Goal: Task Accomplishment & Management: Manage account settings

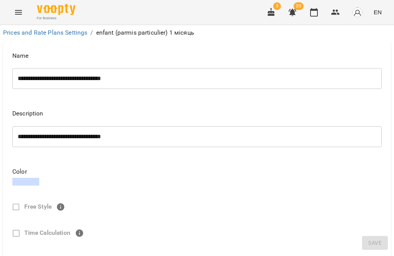
select select "*****"
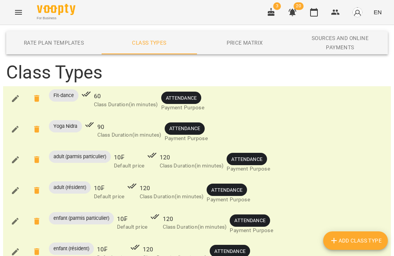
click at [16, 15] on icon "Menu" at bounding box center [18, 12] width 9 height 9
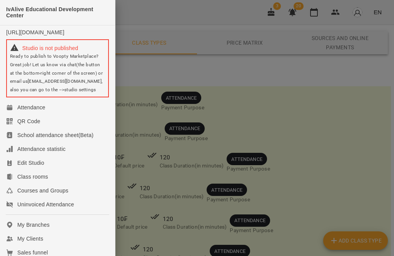
click at [335, 145] on div at bounding box center [197, 128] width 394 height 256
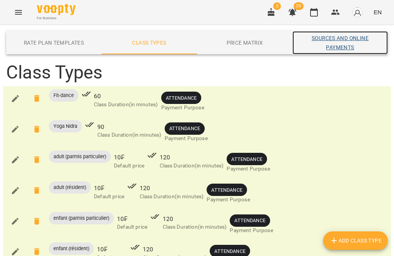
click at [342, 43] on span "Sources and Online Payments" at bounding box center [340, 42] width 86 height 18
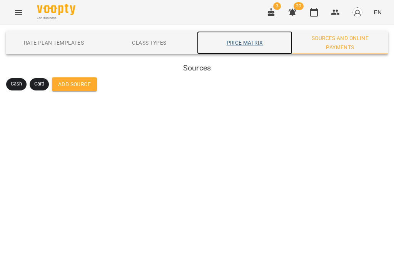
click at [249, 39] on span "Price Matrix" at bounding box center [245, 42] width 86 height 9
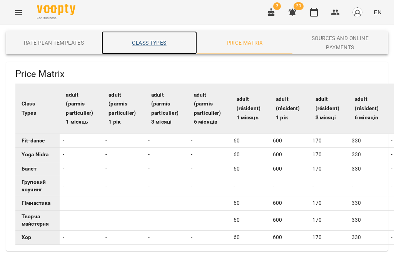
click at [162, 42] on span "Class Types" at bounding box center [149, 42] width 86 height 9
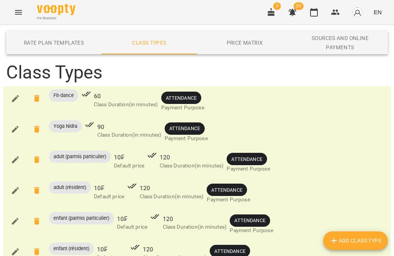
scroll to position [209, 0]
click at [14, 10] on icon "Menu" at bounding box center [18, 12] width 9 height 9
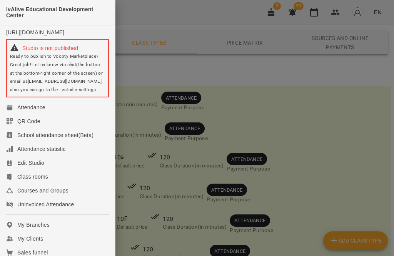
click at [40, 111] on div "Attendance" at bounding box center [31, 108] width 28 height 8
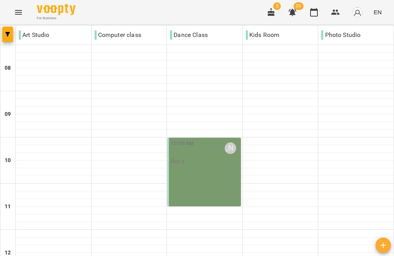
scroll to position [102, 0]
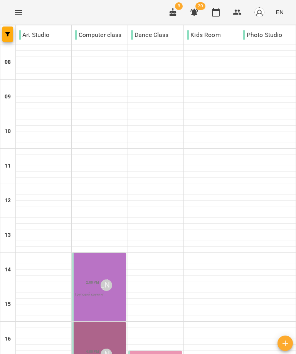
scroll to position [149, 0]
click at [17, 13] on icon "Menu" at bounding box center [18, 12] width 9 height 9
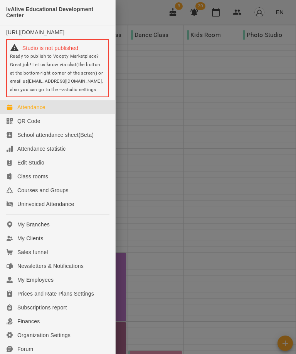
click at [265, 190] on div at bounding box center [148, 177] width 296 height 354
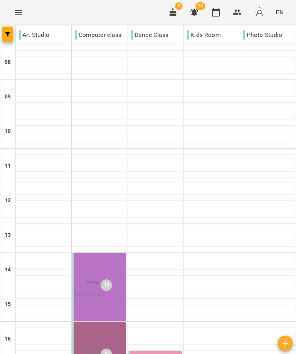
click at [11, 16] on button "Menu" at bounding box center [18, 12] width 18 height 18
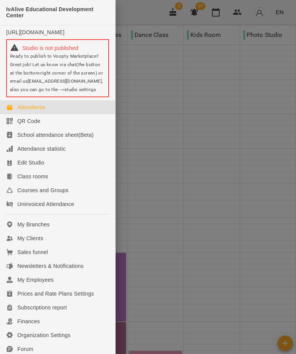
scroll to position [0, 0]
click at [252, 150] on div at bounding box center [148, 177] width 296 height 354
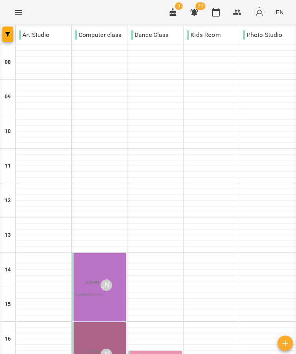
scroll to position [149, 0]
click at [19, 13] on icon "Menu" at bounding box center [18, 12] width 9 height 9
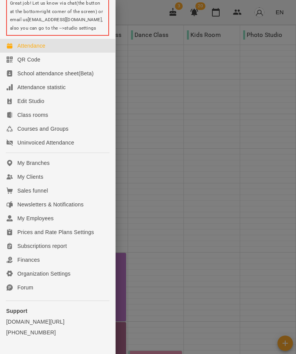
scroll to position [62, 0]
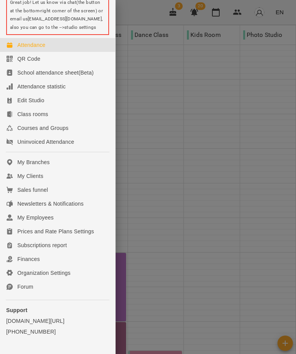
click at [74, 183] on link "My Clients" at bounding box center [57, 176] width 115 height 14
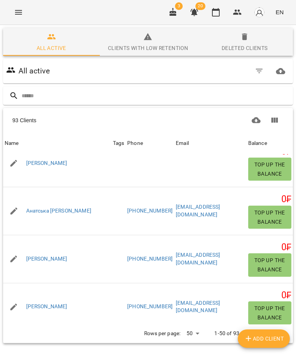
scroll to position [16, 0]
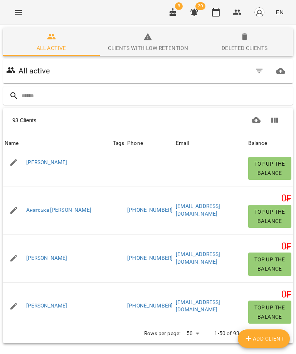
click at [12, 164] on icon "button" at bounding box center [13, 162] width 7 height 7
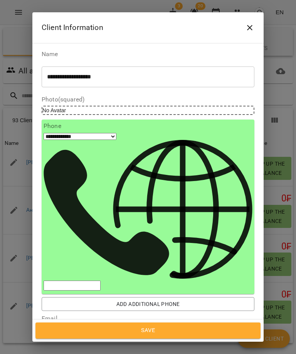
scroll to position [0, 0]
click at [247, 26] on icon "Close" at bounding box center [249, 27] width 9 height 9
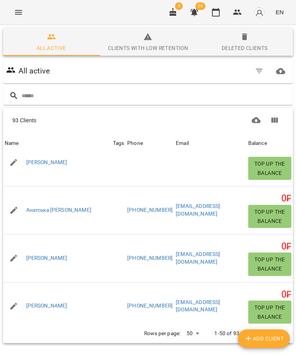
scroll to position [2, 0]
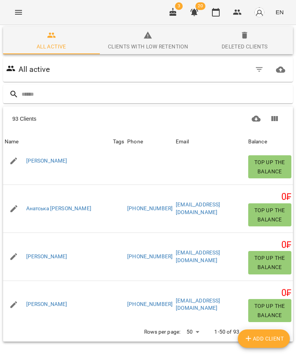
click at [23, 11] on icon "Menu" at bounding box center [18, 12] width 9 height 9
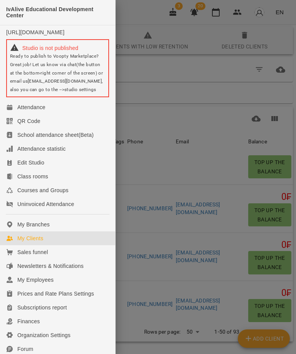
click at [23, 139] on div "School attendance sheet(Beta)" at bounding box center [55, 135] width 76 height 8
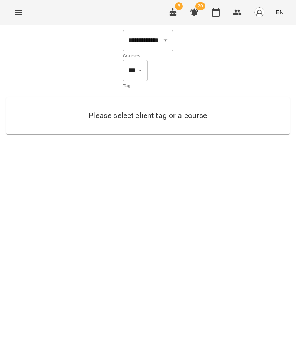
click at [14, 13] on icon "Menu" at bounding box center [18, 12] width 9 height 9
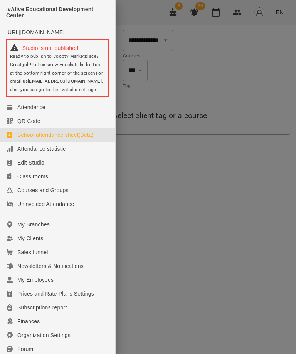
click at [15, 112] on link "Attendance" at bounding box center [57, 107] width 115 height 14
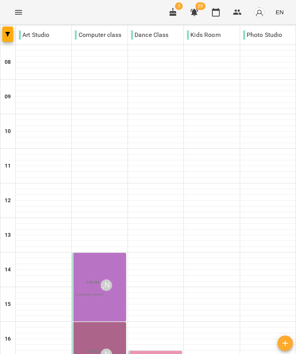
scroll to position [149, 0]
click at [90, 256] on div "2:00 PM" at bounding box center [92, 285] width 13 height 15
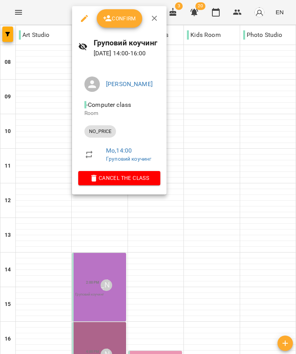
click at [91, 128] on div "NO_PRICE" at bounding box center [100, 131] width 32 height 12
click at [96, 130] on span "NO_PRICE" at bounding box center [100, 131] width 32 height 7
click at [84, 22] on icon "button" at bounding box center [84, 18] width 9 height 9
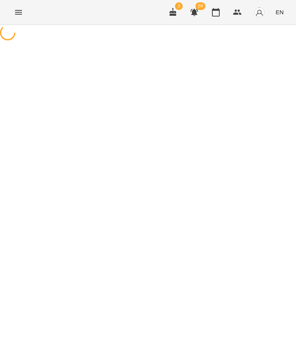
select select "********"
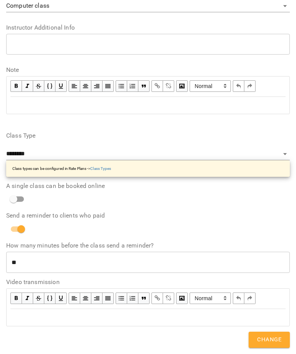
scroll to position [363, 0]
click at [151, 256] on input "**" at bounding box center [147, 263] width 283 height 22
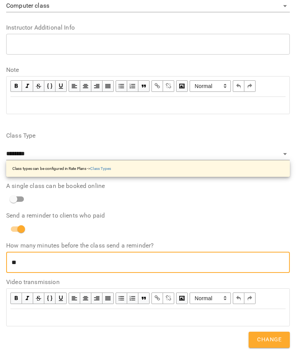
scroll to position [23, 0]
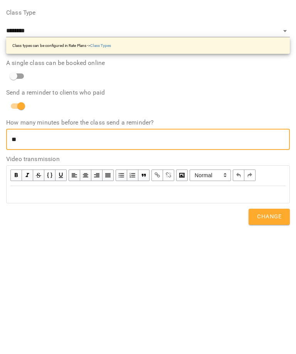
type input "*"
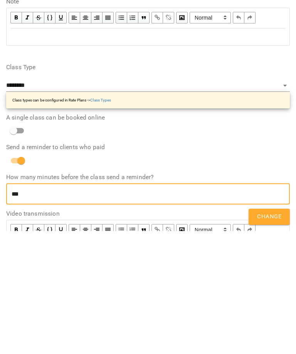
scroll to position [303, 0]
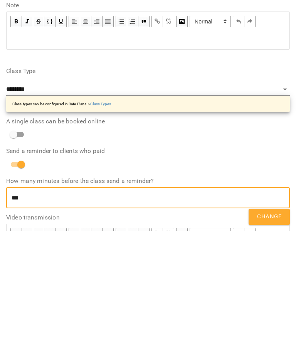
type input "***"
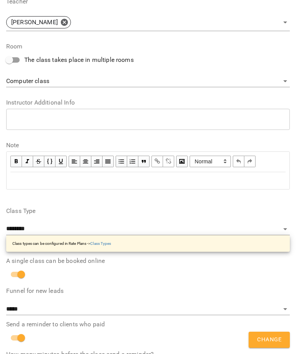
scroll to position [321, 0]
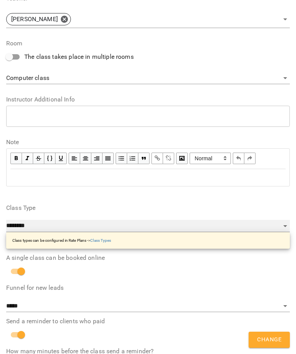
click at [50, 226] on select "**********" at bounding box center [147, 226] width 283 height 12
select select "**********"
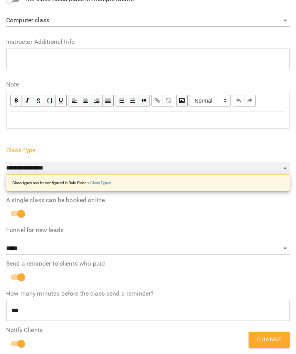
scroll to position [379, 0]
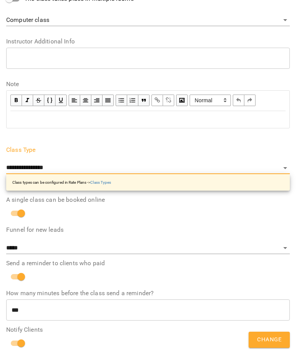
click at [140, 220] on div "A single class can be booked online" at bounding box center [147, 209] width 283 height 24
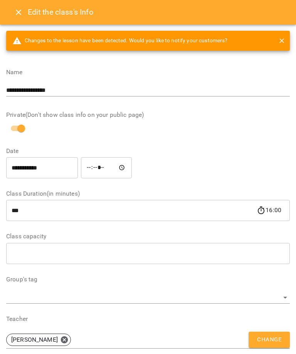
scroll to position [0, 0]
click at [267, 256] on span "Change" at bounding box center [269, 340] width 24 height 10
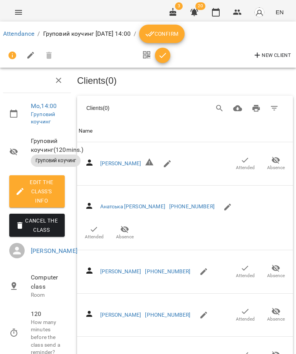
click at [15, 12] on icon "Menu" at bounding box center [18, 12] width 9 height 9
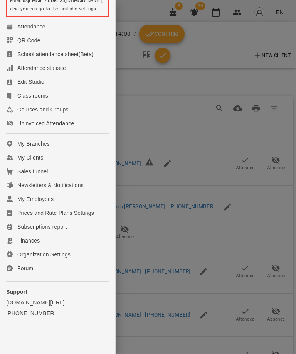
scroll to position [85, 0]
click at [228, 76] on div at bounding box center [148, 177] width 296 height 354
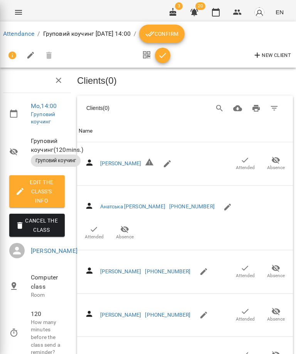
click at [178, 33] on span "Confirm" at bounding box center [161, 33] width 33 height 9
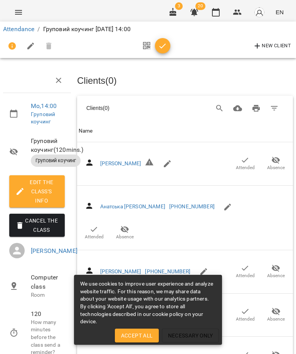
scroll to position [0, 0]
click at [19, 15] on icon "Menu" at bounding box center [18, 12] width 9 height 9
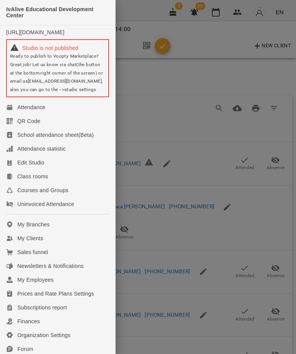
scroll to position [0, 0]
click at [73, 112] on link "Attendance" at bounding box center [57, 107] width 115 height 14
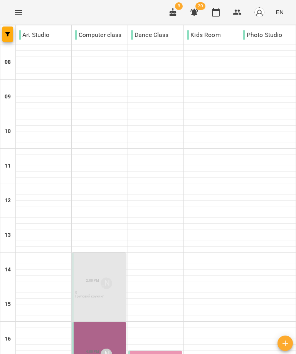
scroll to position [149, 0]
click at [100, 276] on div "[PERSON_NAME]" at bounding box center [106, 283] width 15 height 15
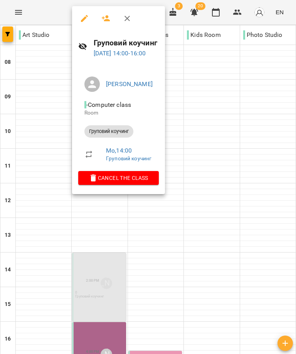
click at [81, 23] on icon "button" at bounding box center [84, 18] width 9 height 9
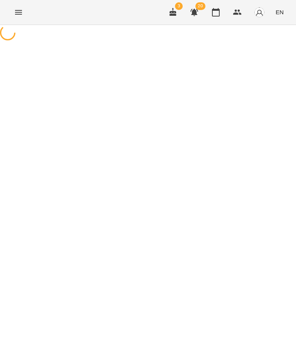
select select "**********"
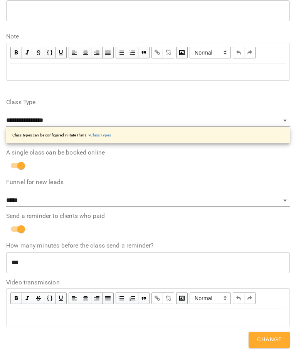
scroll to position [396, 0]
click at [263, 339] on span "Change" at bounding box center [269, 340] width 24 height 10
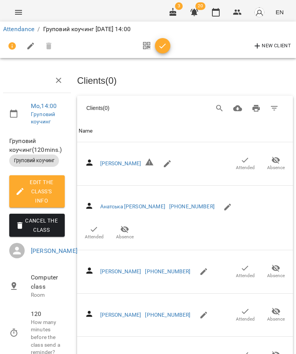
click at [22, 16] on icon "Menu" at bounding box center [18, 12] width 9 height 9
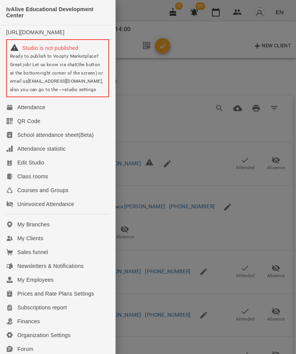
click at [77, 114] on link "Attendance" at bounding box center [57, 107] width 115 height 14
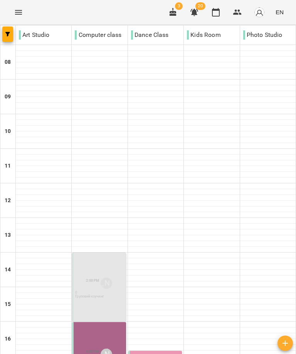
scroll to position [98, 0]
click at [97, 276] on div "2:00 PM" at bounding box center [92, 283] width 13 height 15
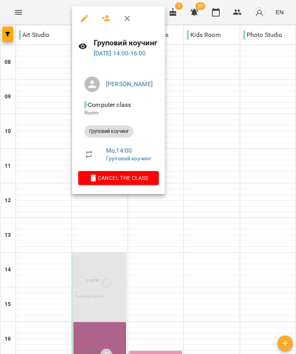
click at [109, 17] on icon "button" at bounding box center [105, 18] width 9 height 9
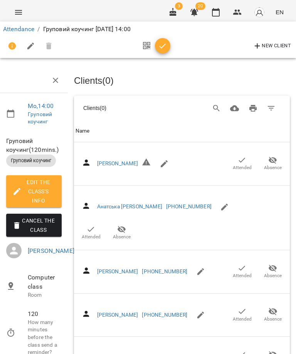
scroll to position [0, 3]
click at [273, 106] on icon "Filter" at bounding box center [270, 108] width 9 height 9
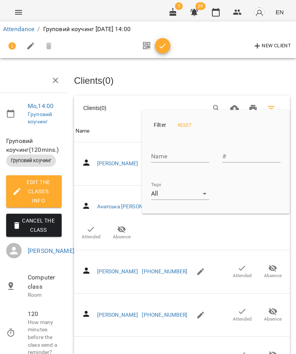
click at [262, 74] on div at bounding box center [148, 177] width 296 height 354
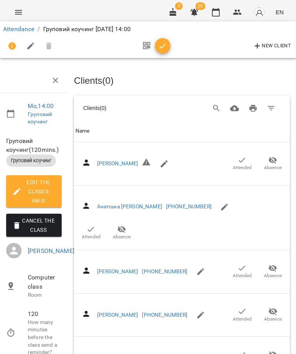
click at [261, 165] on button "Absence" at bounding box center [272, 164] width 31 height 22
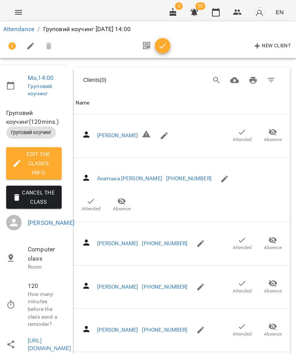
scroll to position [134, 3]
click at [241, 236] on icon "button" at bounding box center [241, 240] width 9 height 9
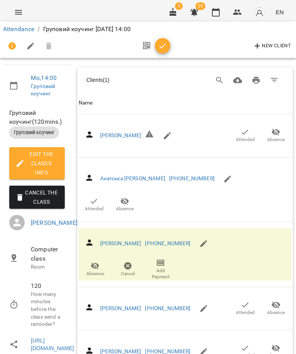
scroll to position [180, 0]
click at [245, 301] on icon "button" at bounding box center [244, 305] width 9 height 9
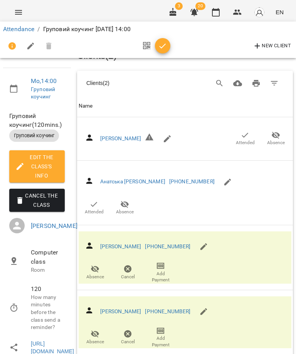
scroll to position [0, 0]
click at [159, 47] on icon "button" at bounding box center [162, 45] width 7 height 5
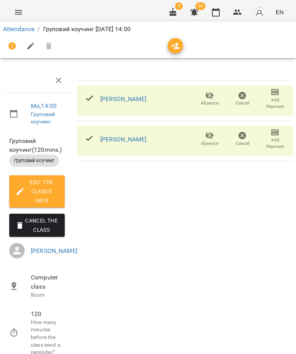
click at [267, 142] on span "Add Payment" at bounding box center [274, 143] width 23 height 13
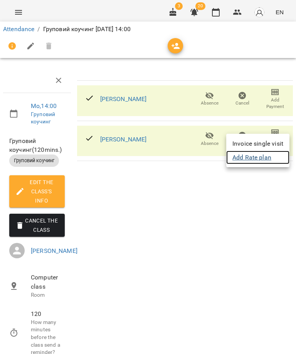
click at [265, 159] on link "Add Rate plan" at bounding box center [257, 158] width 63 height 14
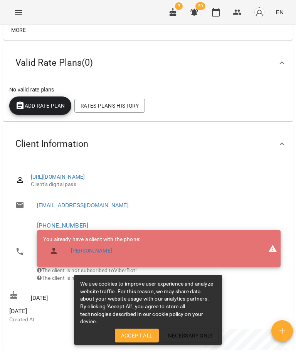
scroll to position [89, 0]
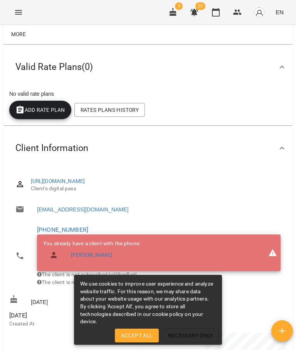
click at [48, 113] on span "Add Rate plan" at bounding box center [40, 109] width 50 height 9
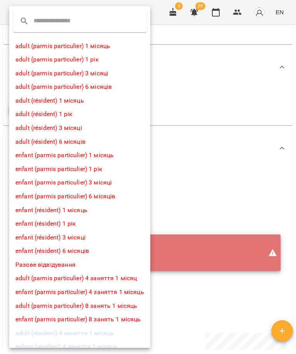
click at [111, 45] on li "adult (parmis particulier) 1 місяць" at bounding box center [79, 46] width 141 height 14
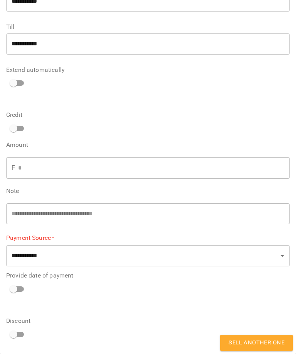
scroll to position [57, 0]
click at [238, 343] on span "Sell another one" at bounding box center [256, 343] width 56 height 10
click at [262, 343] on span "Sell another one" at bounding box center [256, 343] width 56 height 10
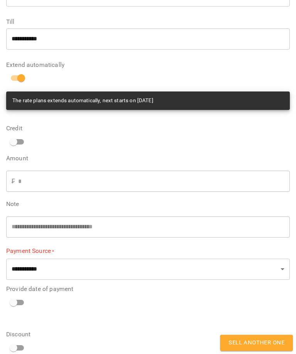
scroll to position [69, 0]
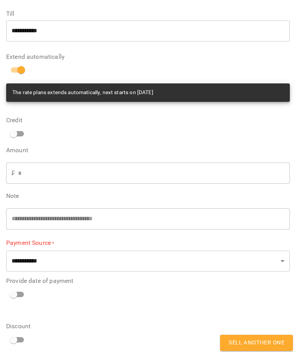
click at [27, 175] on input "*" at bounding box center [153, 174] width 271 height 22
click at [25, 173] on input "*" at bounding box center [153, 174] width 271 height 22
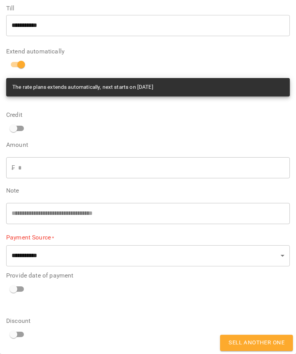
scroll to position [75, 0]
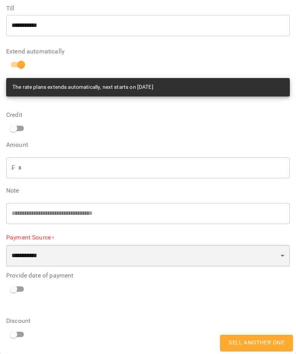
click at [22, 255] on select "**********" at bounding box center [147, 256] width 283 height 22
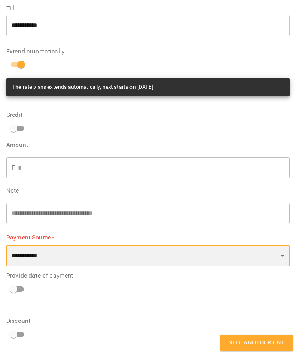
select select "****"
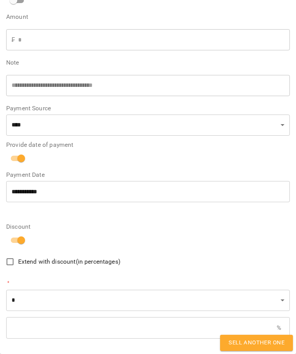
scroll to position [204, 0]
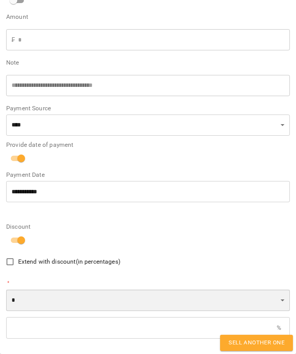
click at [277, 308] on select "* *" at bounding box center [147, 301] width 283 height 22
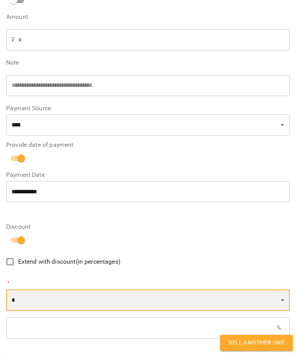
select select "*****"
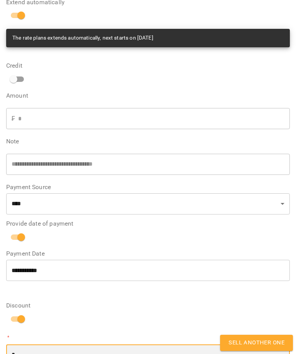
scroll to position [124, 0]
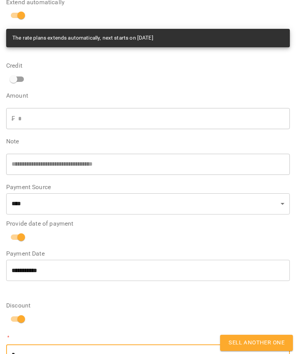
click at [27, 119] on input "*" at bounding box center [153, 119] width 271 height 22
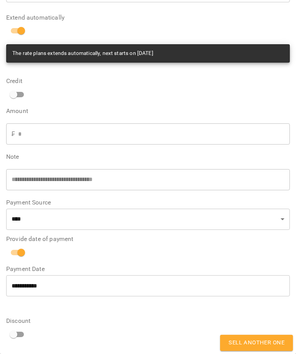
scroll to position [109, 0]
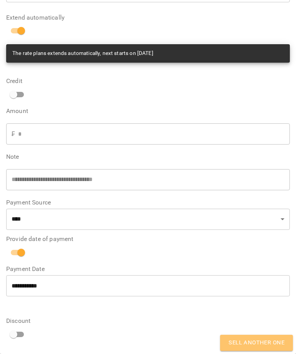
click at [246, 345] on span "Sell another one" at bounding box center [256, 343] width 56 height 10
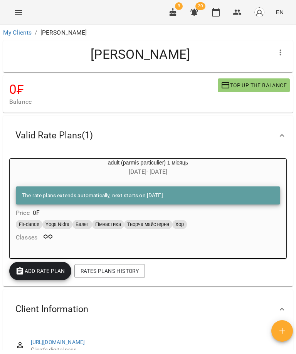
scroll to position [0, 0]
click at [169, 10] on icon "button" at bounding box center [172, 12] width 9 height 9
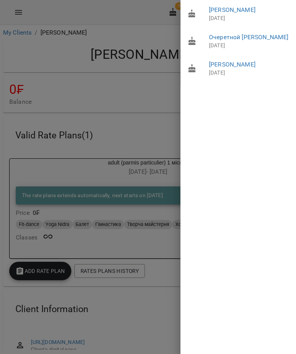
click at [146, 23] on div at bounding box center [148, 177] width 296 height 354
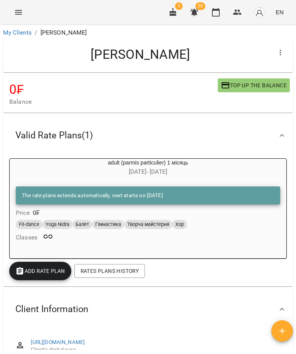
click at [195, 10] on icon "button" at bounding box center [194, 12] width 8 height 7
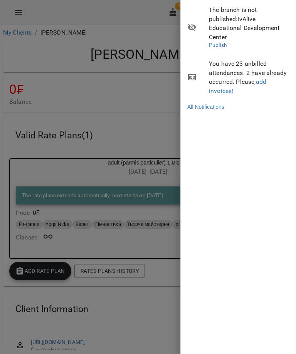
click at [110, 66] on div at bounding box center [148, 177] width 296 height 354
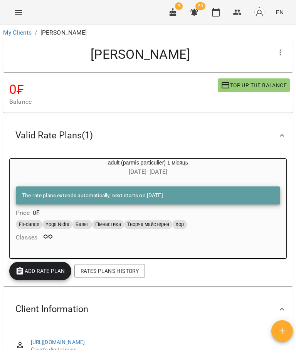
click at [16, 15] on icon "Menu" at bounding box center [18, 12] width 9 height 9
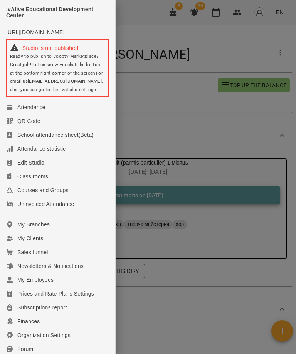
click at [51, 114] on link "Attendance" at bounding box center [57, 107] width 115 height 14
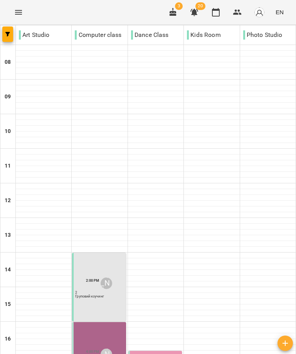
scroll to position [149, 0]
click at [91, 295] on p "Груповий коучинг" at bounding box center [89, 296] width 28 height 3
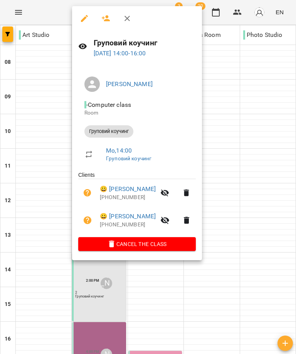
click at [261, 127] on div at bounding box center [148, 177] width 296 height 354
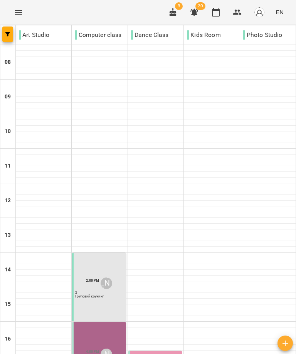
click at [15, 9] on icon "Menu" at bounding box center [18, 12] width 9 height 9
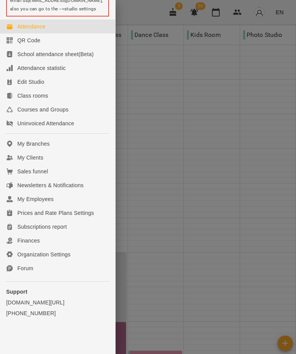
scroll to position [85, 0]
click at [57, 174] on link "Sales funnel" at bounding box center [57, 172] width 115 height 14
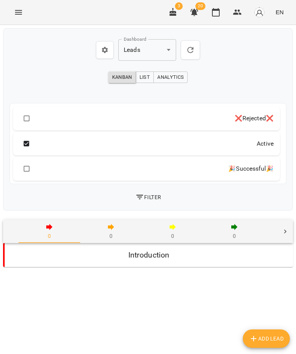
click at [169, 52] on body "**********" at bounding box center [148, 175] width 296 height 351
click at [255, 68] on div at bounding box center [148, 177] width 296 height 354
click at [146, 75] on span "List" at bounding box center [144, 77] width 10 height 8
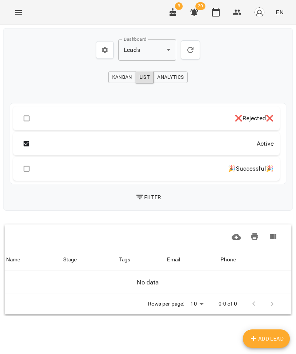
click at [182, 78] on span "Analytics" at bounding box center [170, 77] width 27 height 8
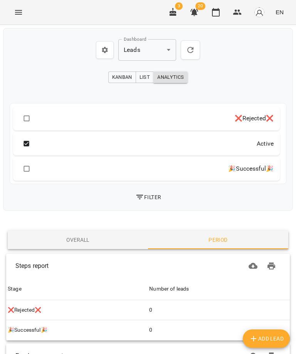
click at [13, 14] on button "Menu" at bounding box center [18, 12] width 18 height 18
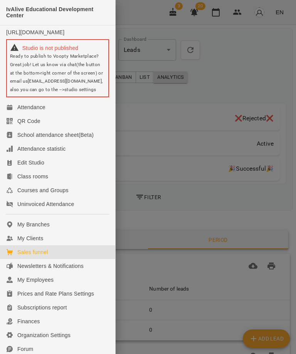
click at [50, 242] on link "My Clients" at bounding box center [57, 239] width 115 height 14
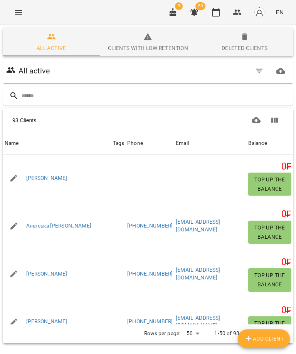
click at [262, 338] on span "Add Client" at bounding box center [264, 338] width 40 height 9
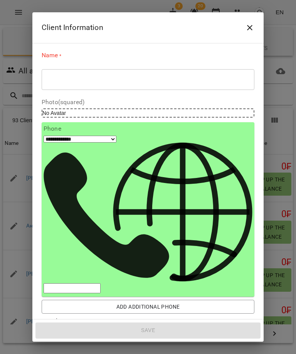
click at [74, 76] on textarea at bounding box center [148, 79] width 202 height 7
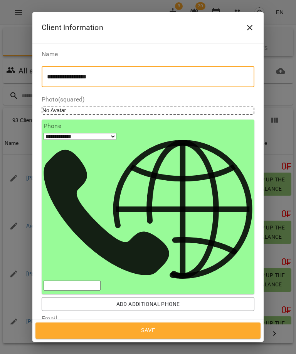
type textarea "**********"
click at [100, 281] on input "tel" at bounding box center [71, 286] width 57 height 10
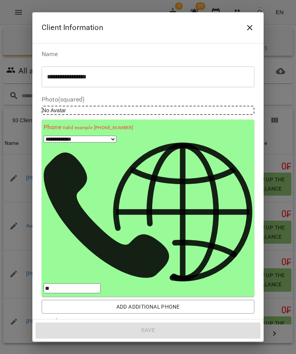
type input "***"
select select "**"
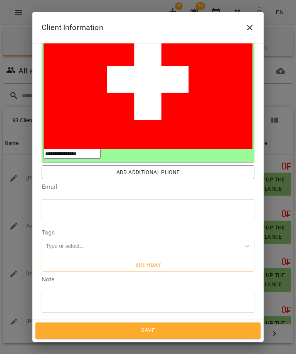
scroll to position [129, 0]
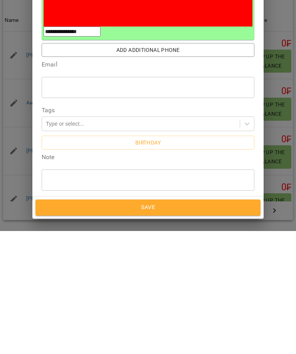
type input "**********"
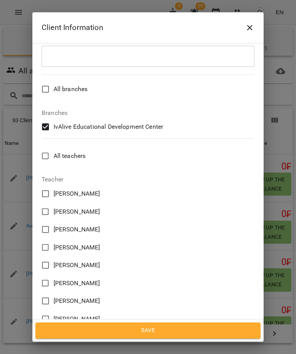
scroll to position [376, 0]
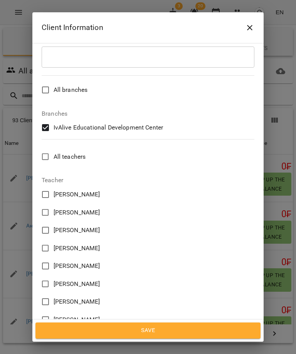
click at [179, 334] on span "Save" at bounding box center [148, 331] width 208 height 10
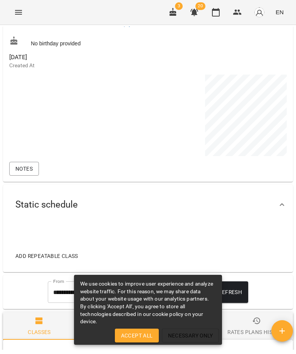
scroll to position [324, 0]
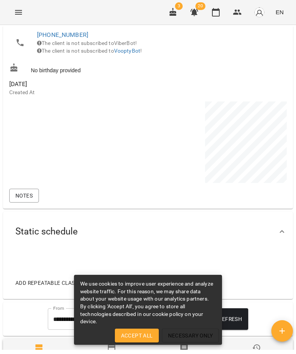
click at [255, 244] on div "Static schedule" at bounding box center [140, 232] width 263 height 24
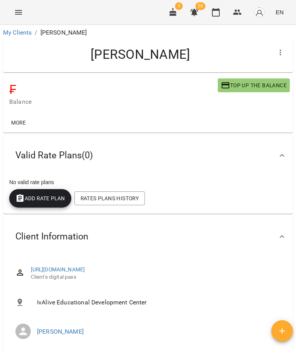
scroll to position [0, 0]
click at [285, 53] on button "button" at bounding box center [280, 52] width 18 height 18
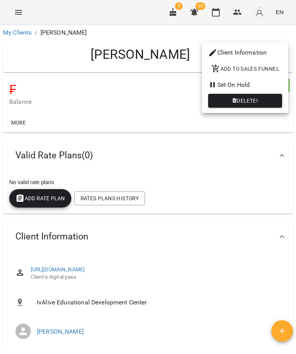
click at [55, 200] on div at bounding box center [148, 177] width 296 height 354
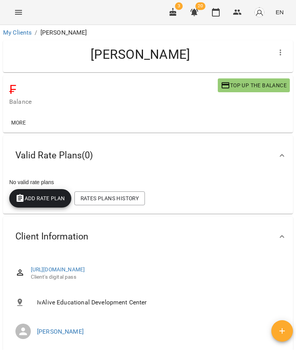
click at [42, 196] on span "Add Rate plan" at bounding box center [40, 198] width 50 height 9
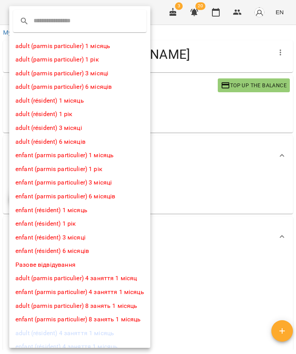
click at [66, 45] on li "adult (parmis particulier) 1 місяць" at bounding box center [79, 46] width 141 height 14
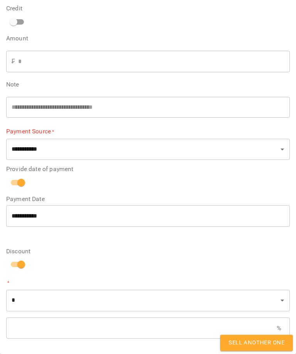
scroll to position [163, 0]
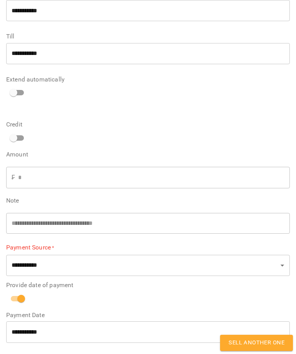
click at [247, 339] on span "Sell another one" at bounding box center [256, 343] width 56 height 10
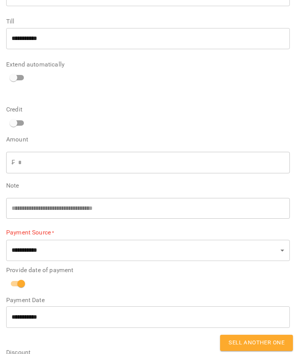
click at [247, 339] on span "Sell another one" at bounding box center [256, 343] width 56 height 10
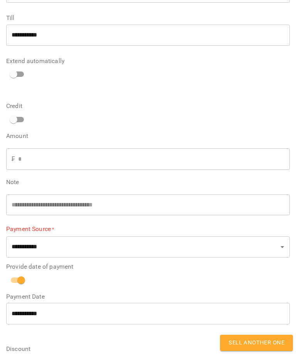
click at [263, 346] on span "Sell another one" at bounding box center [256, 343] width 56 height 10
click at [257, 338] on button "Sell another one" at bounding box center [256, 343] width 73 height 16
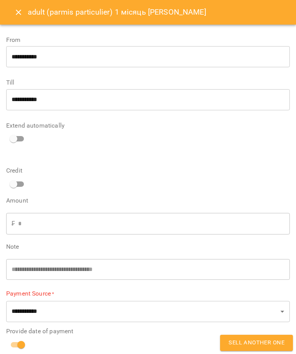
scroll to position [0, 0]
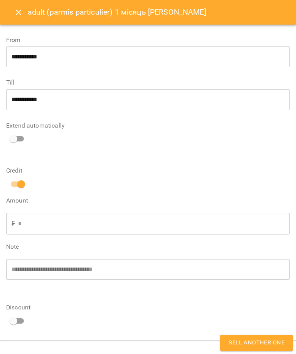
click at [61, 224] on input "*" at bounding box center [153, 224] width 271 height 22
click at [274, 340] on span "Sell another one" at bounding box center [256, 343] width 56 height 10
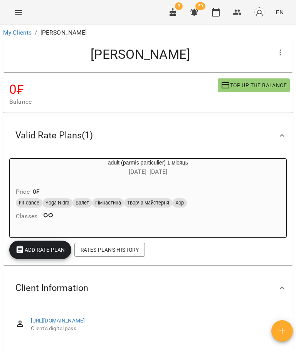
click at [186, 210] on div "Fit-dance Yoga Nidra Балет Гімнастика Творча майстерня Хор Classes" at bounding box center [147, 210] width 267 height 27
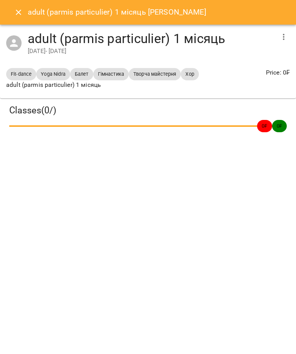
click at [58, 69] on div "Yoga Nidra" at bounding box center [52, 74] width 33 height 12
click at [59, 74] on span "Yoga Nidra" at bounding box center [52, 73] width 33 height 7
click at [281, 37] on icon "button" at bounding box center [283, 36] width 9 height 9
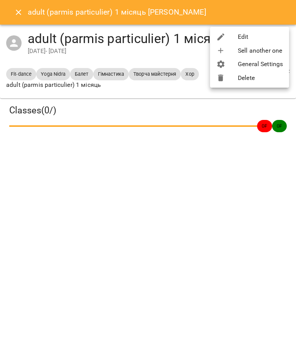
click at [249, 35] on li "Edit" at bounding box center [249, 37] width 79 height 14
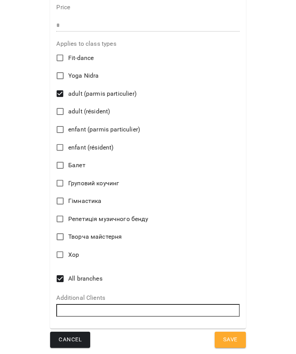
scroll to position [299, 0]
click at [241, 338] on button "Save" at bounding box center [229, 340] width 31 height 16
click at [234, 340] on span "Save" at bounding box center [230, 340] width 14 height 10
click at [238, 334] on button "Save" at bounding box center [229, 340] width 31 height 16
click at [234, 342] on span "Save" at bounding box center [230, 340] width 14 height 10
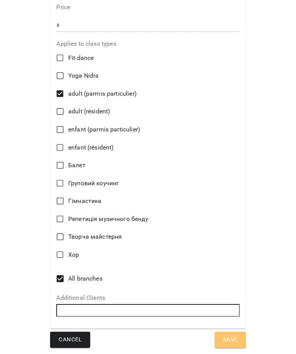
click at [233, 342] on span "Save" at bounding box center [230, 340] width 14 height 10
click at [232, 341] on span "Save" at bounding box center [230, 340] width 14 height 10
click at [229, 335] on span "Save" at bounding box center [230, 340] width 14 height 10
click at [228, 335] on button "Save" at bounding box center [229, 340] width 31 height 16
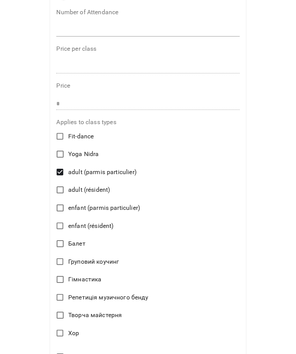
scroll to position [221, 0]
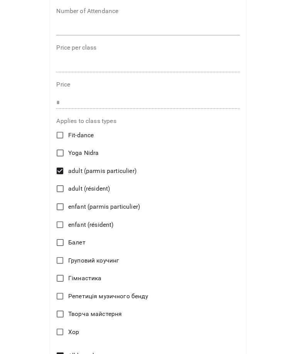
click at [69, 102] on input "*" at bounding box center [147, 103] width 183 height 12
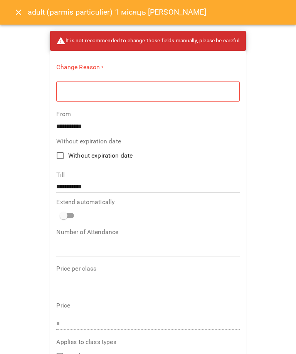
scroll to position [0, 0]
click at [124, 88] on textarea at bounding box center [148, 91] width 172 height 7
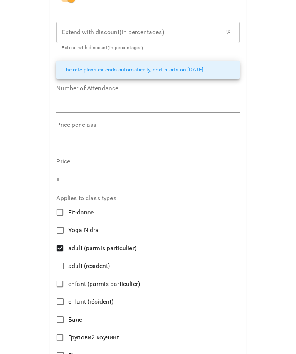
scroll to position [213, 0]
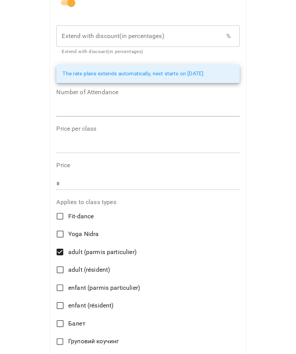
click at [67, 188] on input "*" at bounding box center [147, 184] width 183 height 12
click at [80, 143] on input "text" at bounding box center [147, 147] width 183 height 12
click at [64, 182] on input "*" at bounding box center [147, 184] width 183 height 12
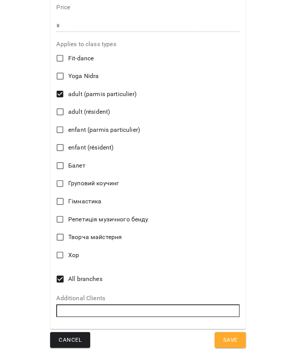
scroll to position [373, 0]
click at [232, 339] on span "Save" at bounding box center [230, 341] width 14 height 10
click at [233, 341] on span "Save" at bounding box center [230, 341] width 14 height 10
click at [232, 341] on span "Save" at bounding box center [230, 341] width 14 height 10
click at [236, 334] on button "Save" at bounding box center [229, 341] width 31 height 16
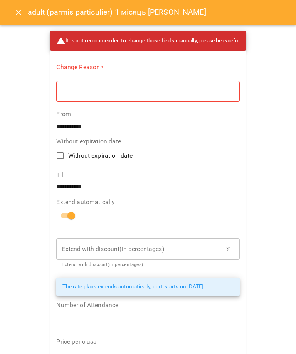
scroll to position [0, 0]
click at [72, 89] on textarea at bounding box center [148, 91] width 172 height 7
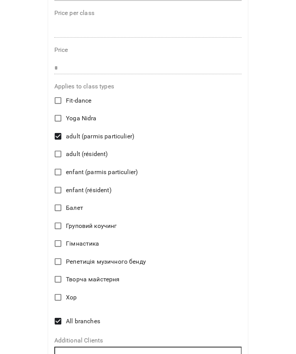
scroll to position [340, 0]
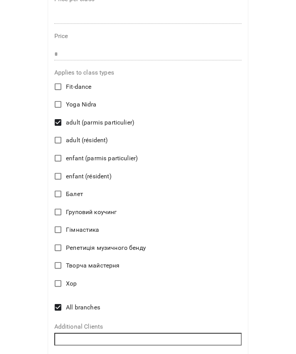
type textarea "********"
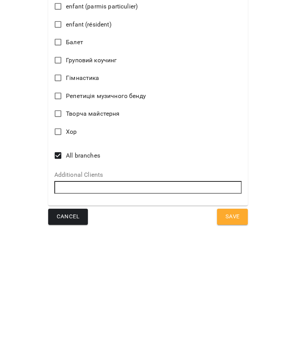
scroll to position [370, 0]
click at [244, 332] on button "Save" at bounding box center [232, 340] width 31 height 16
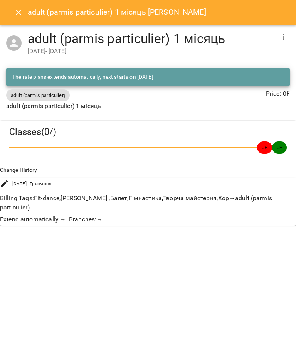
scroll to position [0, 1]
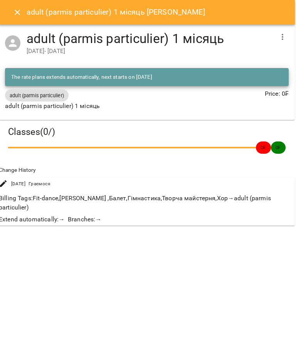
click at [12, 12] on button "Close" at bounding box center [17, 12] width 18 height 18
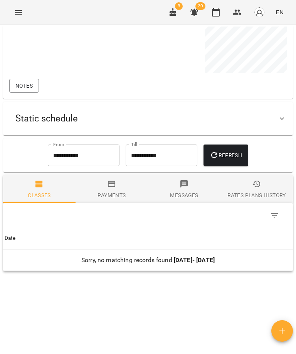
scroll to position [506, 0]
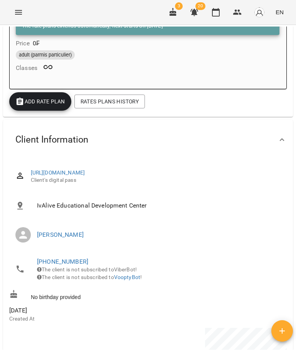
click at [13, 13] on button "Menu" at bounding box center [18, 12] width 18 height 18
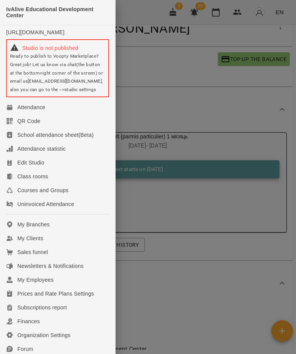
scroll to position [26, 0]
click at [28, 180] on div "Class rooms" at bounding box center [32, 177] width 31 height 8
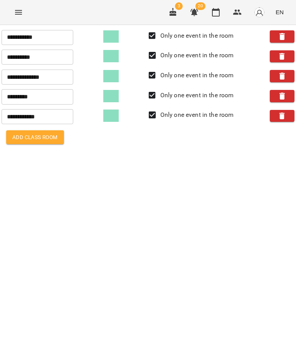
scroll to position [0, 1]
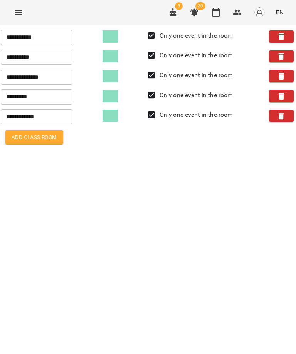
click at [34, 77] on input "**********" at bounding box center [37, 76] width 72 height 15
click at [64, 75] on input "**********" at bounding box center [37, 76] width 72 height 15
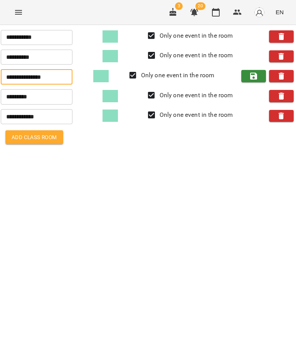
type input "**********"
click at [169, 150] on div "**********" at bounding box center [148, 87] width 296 height 125
click at [162, 150] on div "**********" at bounding box center [148, 87] width 296 height 125
click at [14, 12] on icon "Menu" at bounding box center [18, 12] width 9 height 9
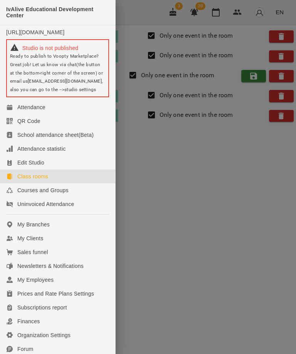
click at [214, 167] on div at bounding box center [148, 177] width 296 height 354
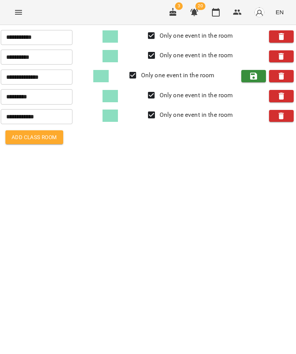
click at [14, 15] on icon "Menu" at bounding box center [18, 12] width 9 height 9
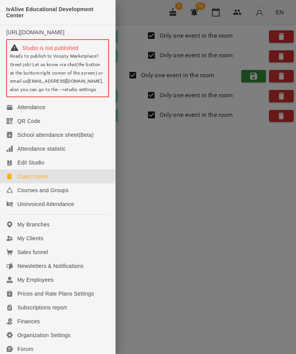
click at [52, 194] on div "Courses and Groups" at bounding box center [42, 191] width 51 height 8
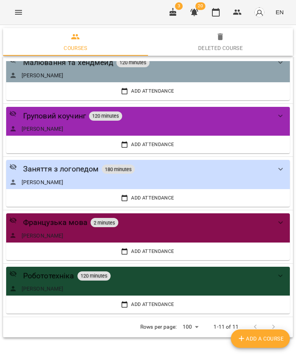
scroll to position [327, 0]
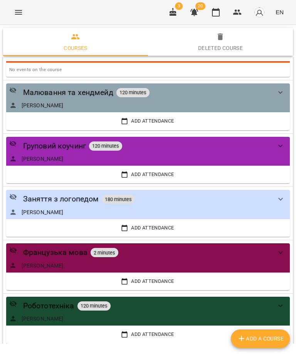
click at [218, 145] on div "Груповий коучинг 120 minutes" at bounding box center [140, 146] width 262 height 12
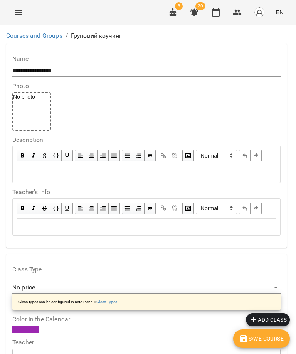
scroll to position [773, 0]
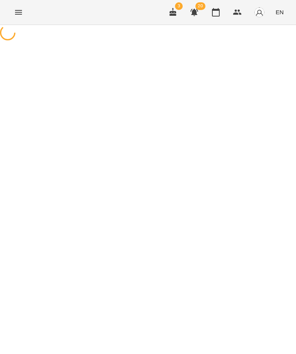
select select "*"
select select "********"
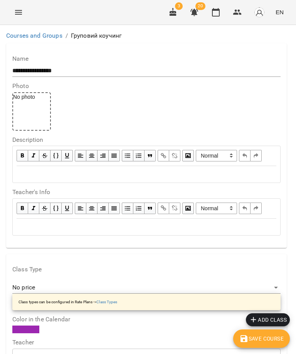
click at [15, 12] on icon "Menu" at bounding box center [18, 12] width 9 height 9
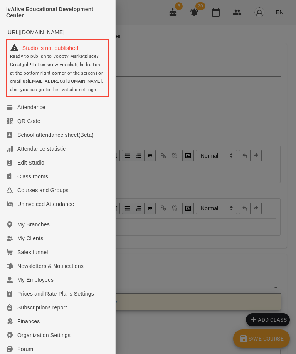
scroll to position [157, 0]
click at [42, 242] on div "My Clients" at bounding box center [30, 239] width 26 height 8
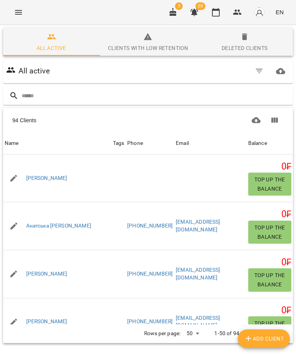
click at [56, 95] on input "text" at bounding box center [156, 96] width 268 height 13
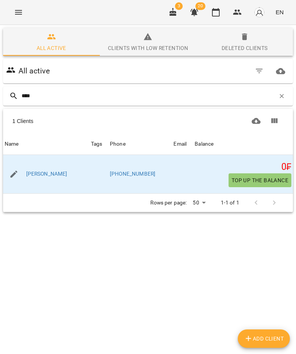
type input "****"
click at [89, 175] on div "[PERSON_NAME]" at bounding box center [46, 175] width 86 height 22
click at [219, 162] on h5 "0 ₣" at bounding box center [242, 167] width 97 height 12
click at [238, 174] on button "Top up the balance" at bounding box center [259, 181] width 63 height 14
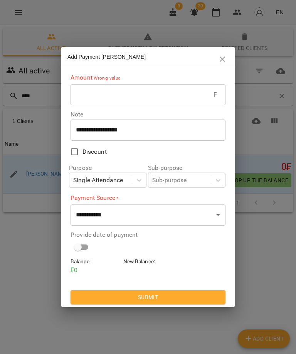
click at [218, 58] on icon "button" at bounding box center [221, 59] width 9 height 9
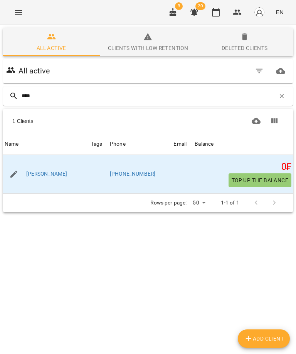
click at [11, 170] on icon "button" at bounding box center [13, 174] width 9 height 9
select select "**"
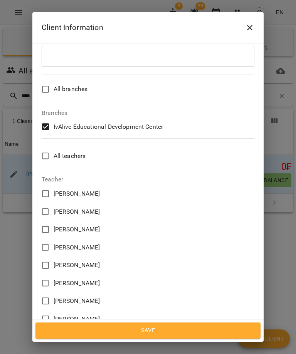
scroll to position [376, 0]
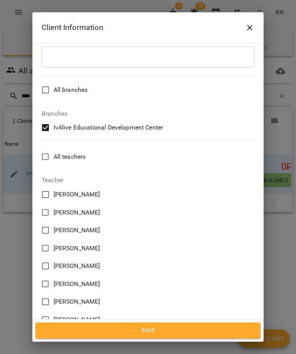
click at [209, 333] on span "Save" at bounding box center [148, 331] width 208 height 10
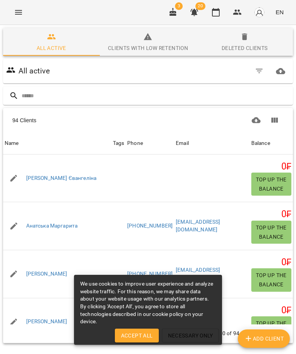
click at [61, 90] on input "text" at bounding box center [156, 96] width 268 height 13
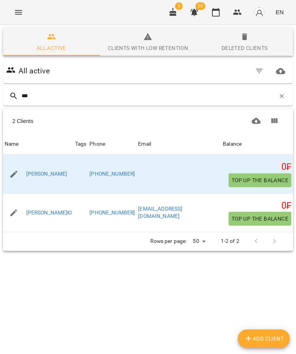
type input "***"
click at [157, 175] on td at bounding box center [178, 174] width 85 height 38
click at [67, 172] on link "[PERSON_NAME]" at bounding box center [46, 174] width 41 height 8
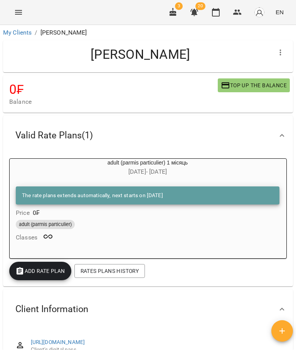
click at [281, 53] on icon "button" at bounding box center [280, 52] width 9 height 9
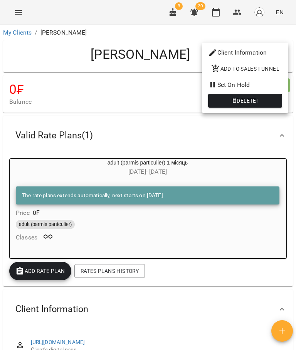
click at [229, 294] on div at bounding box center [148, 177] width 296 height 354
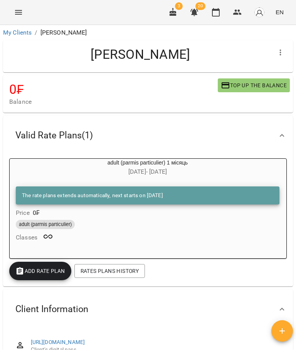
click at [15, 11] on icon "Menu" at bounding box center [18, 12] width 9 height 9
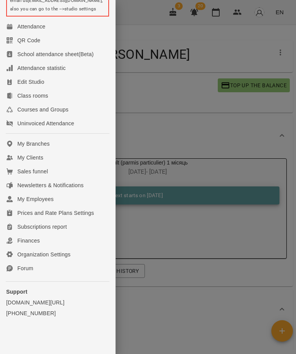
scroll to position [85, 0]
click at [62, 187] on div "Newsletters & Notifications" at bounding box center [50, 186] width 66 height 8
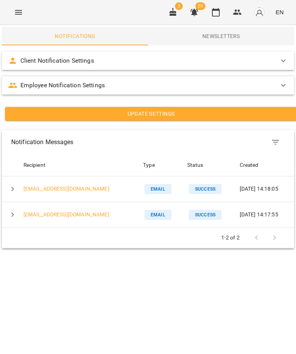
click at [282, 85] on icon at bounding box center [282, 85] width 9 height 9
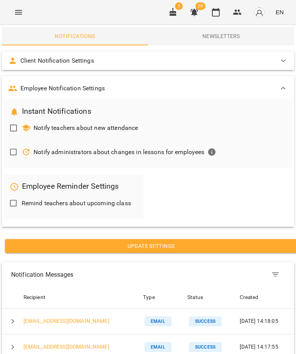
click at [280, 87] on icon at bounding box center [282, 88] width 9 height 9
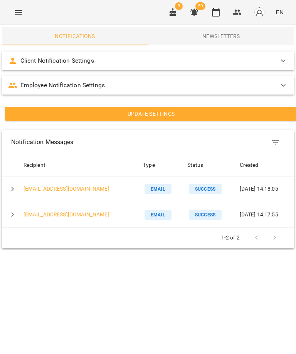
click at [283, 60] on icon at bounding box center [282, 60] width 9 height 9
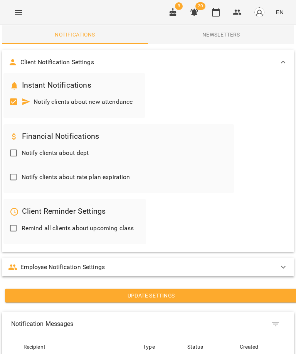
scroll to position [82, 0]
click at [206, 291] on span "Update Settings" at bounding box center [150, 295] width 279 height 9
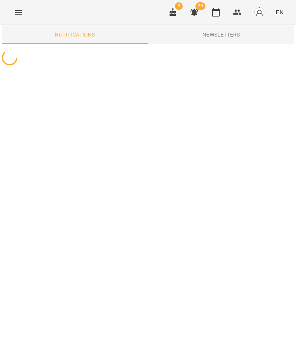
scroll to position [0, 0]
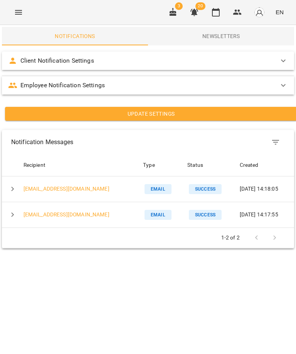
click at [226, 30] on button "Newsletters" at bounding box center [221, 36] width 146 height 18
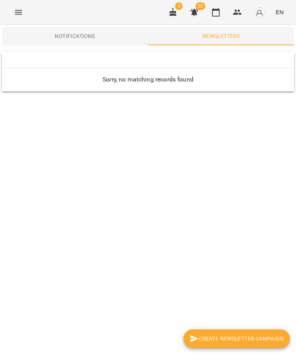
click at [249, 339] on span "Create Newsletter Campaign" at bounding box center [236, 338] width 94 height 9
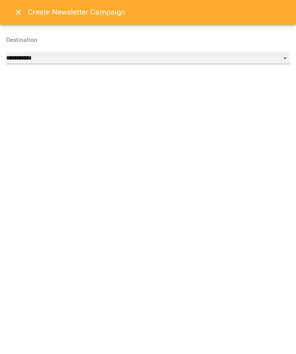
click at [284, 58] on select "**********" at bounding box center [147, 58] width 283 height 12
select select "******"
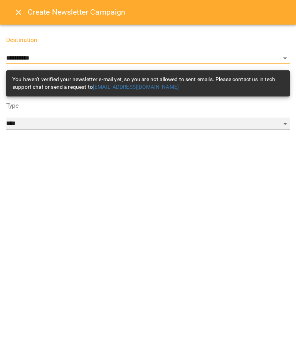
click at [59, 123] on select "**** ****** ********* ***" at bounding box center [147, 124] width 283 height 12
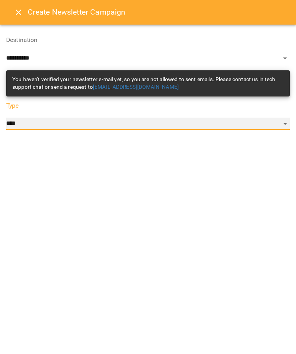
select select "*********"
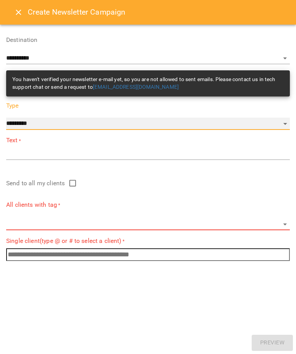
click at [280, 121] on select "**** ****** ********* ***" at bounding box center [147, 124] width 283 height 12
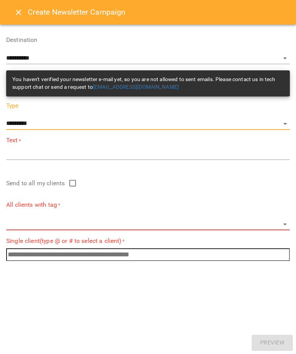
click at [283, 94] on body "**********" at bounding box center [148, 47] width 296 height 94
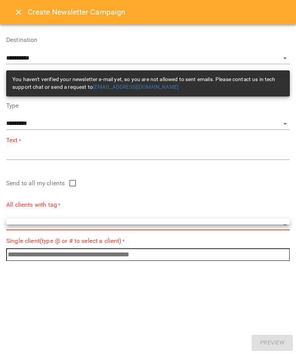
click at [287, 120] on div at bounding box center [148, 177] width 296 height 354
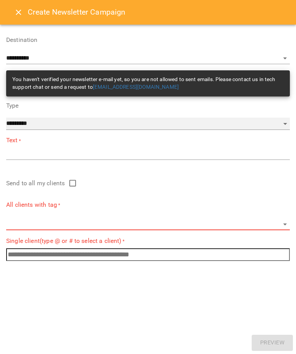
click at [284, 121] on select "**** ****** ********* ***" at bounding box center [147, 124] width 283 height 12
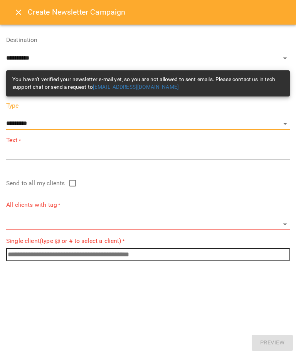
click at [41, 167] on div "**********" at bounding box center [148, 98] width 286 height 139
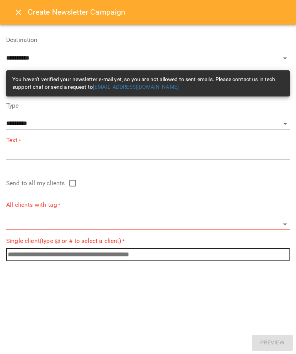
click at [272, 342] on div "**********" at bounding box center [148, 177] width 296 height 354
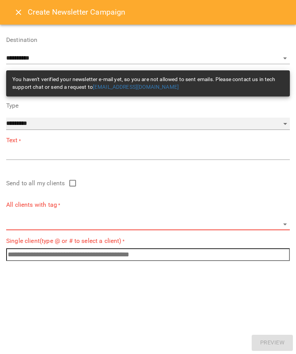
click at [282, 119] on select "**** ****** ********* ***" at bounding box center [147, 124] width 283 height 12
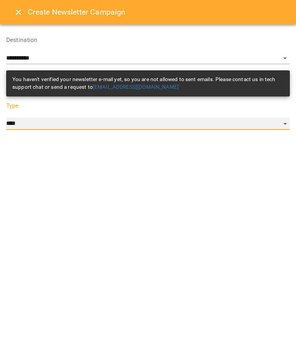
click at [280, 122] on select "**** ****** ********* ***" at bounding box center [147, 124] width 283 height 12
select select "*********"
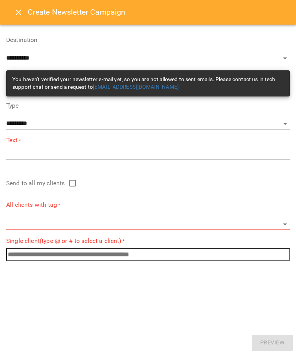
click at [281, 94] on body "**********" at bounding box center [148, 47] width 296 height 94
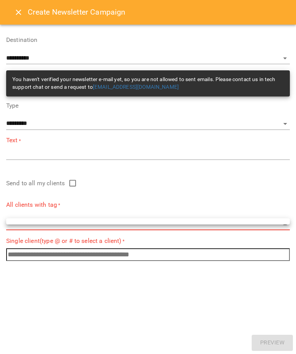
click at [281, 225] on div at bounding box center [148, 177] width 296 height 354
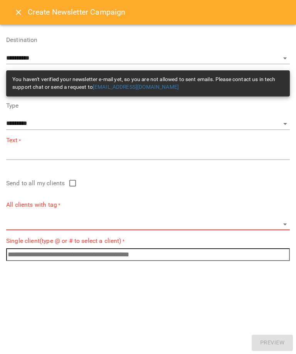
click at [64, 149] on div "*" at bounding box center [147, 154] width 283 height 12
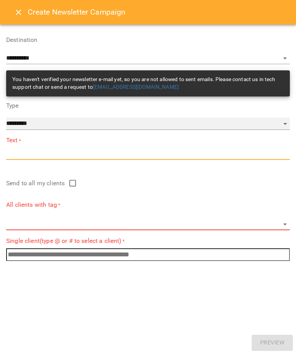
click at [288, 121] on select "**** ****** ********* ***" at bounding box center [147, 124] width 283 height 12
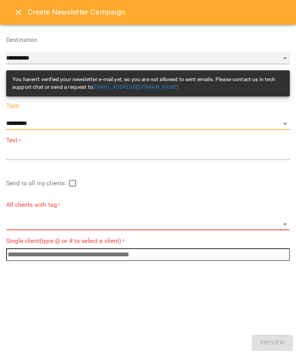
click at [286, 53] on select "**********" at bounding box center [147, 58] width 283 height 12
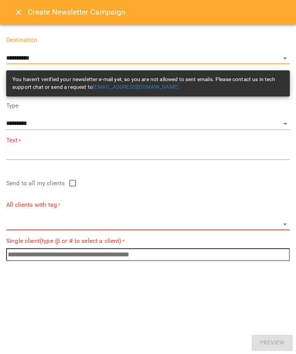
click at [118, 85] on link "[EMAIL_ADDRESS][DOMAIN_NAME]" at bounding box center [136, 87] width 86 height 6
